Goal: Obtain resource: Obtain resource

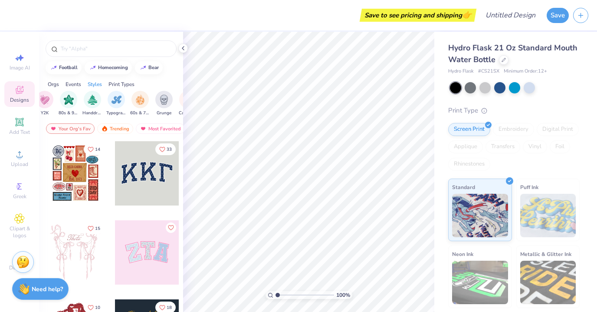
scroll to position [0, 531]
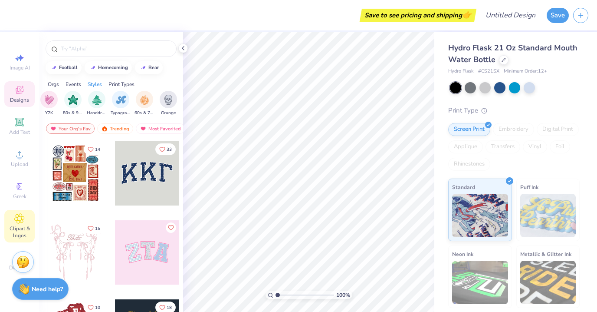
click at [24, 229] on span "Clipart & logos" at bounding box center [19, 232] width 30 height 14
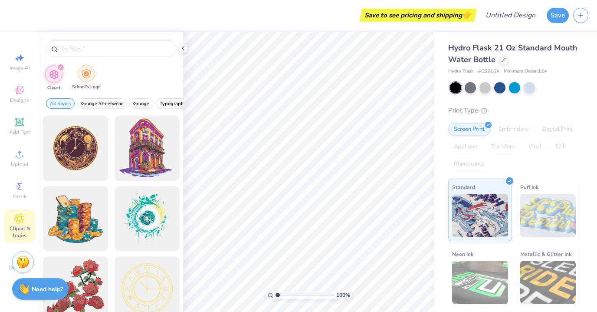
click at [83, 77] on img "filter for School's Logo" at bounding box center [87, 74] width 10 height 10
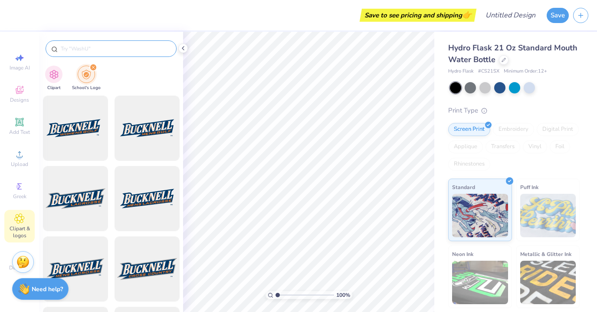
click at [87, 52] on input "text" at bounding box center [115, 48] width 111 height 9
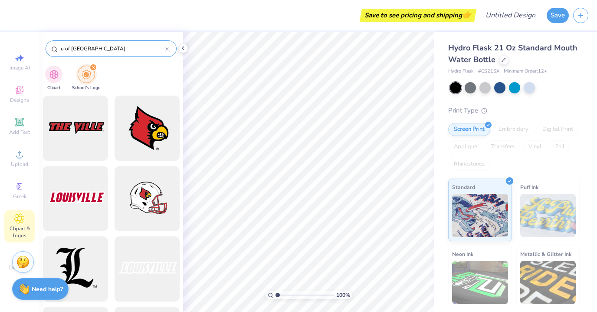
type input "u of [GEOGRAPHIC_DATA]"
click at [79, 191] on div at bounding box center [75, 199] width 72 height 72
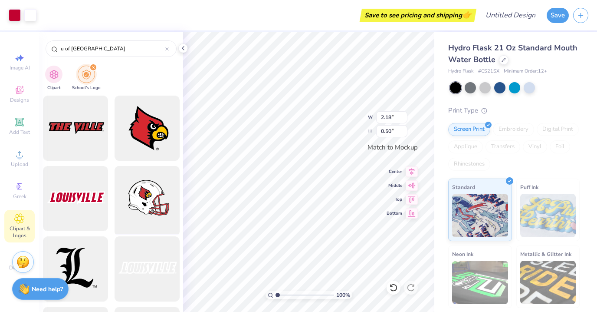
click at [146, 204] on div at bounding box center [147, 199] width 72 height 72
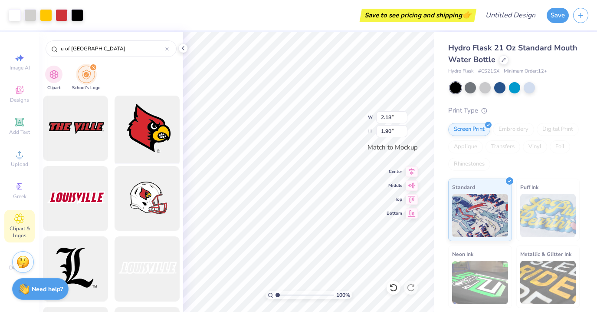
click at [143, 139] on div at bounding box center [147, 128] width 72 height 72
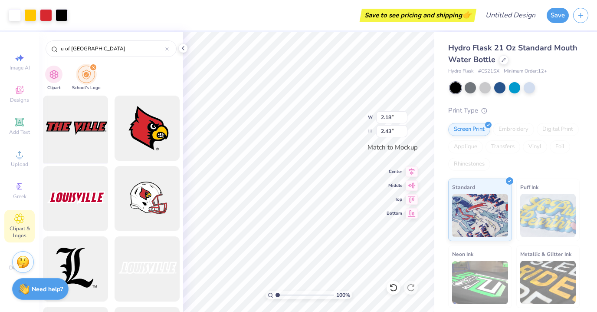
click at [68, 123] on div at bounding box center [75, 128] width 72 height 72
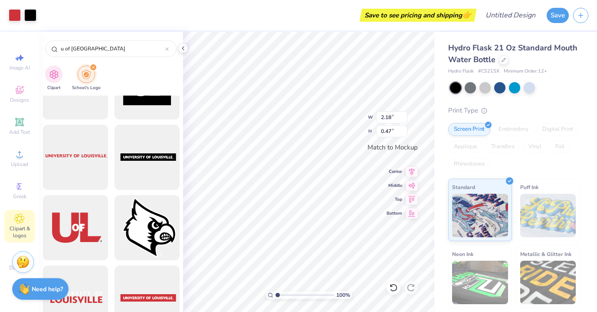
scroll to position [979, 0]
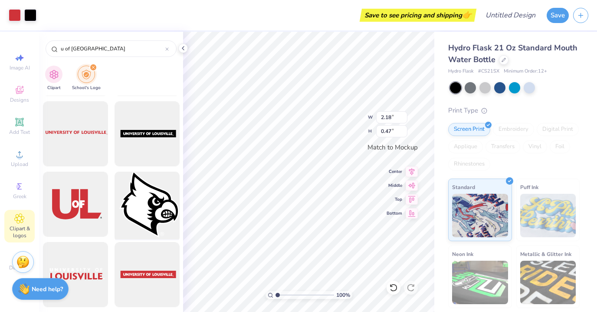
click at [137, 206] on div at bounding box center [147, 204] width 72 height 72
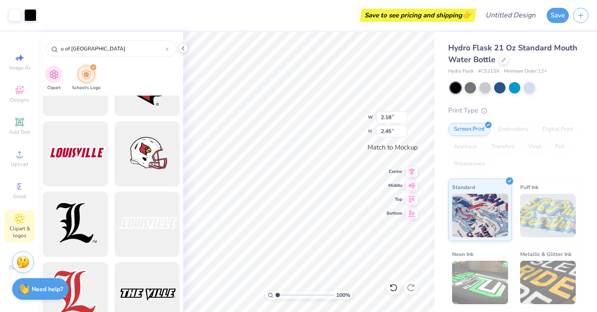
scroll to position [0, 0]
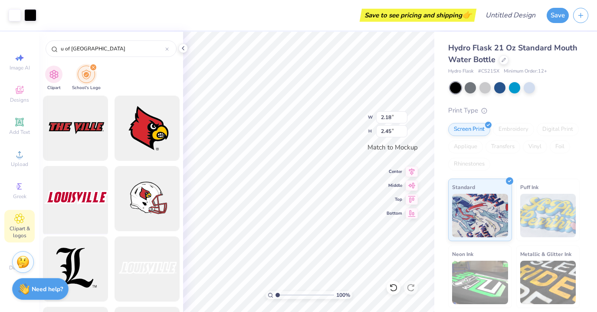
click at [77, 211] on div at bounding box center [75, 199] width 72 height 72
type input "2.45"
